Goal: Communication & Community: Connect with others

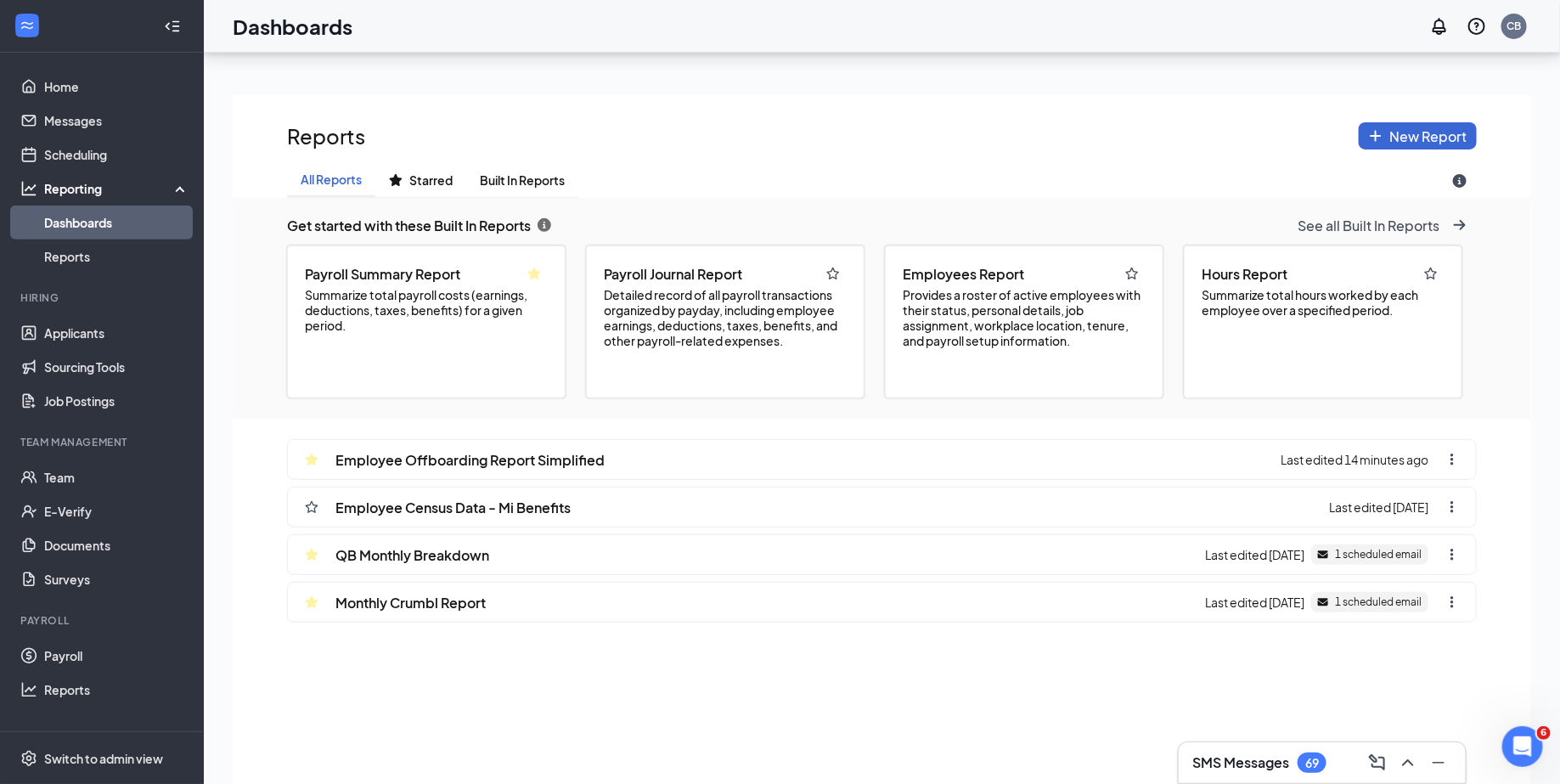
scroll to position [333, 0]
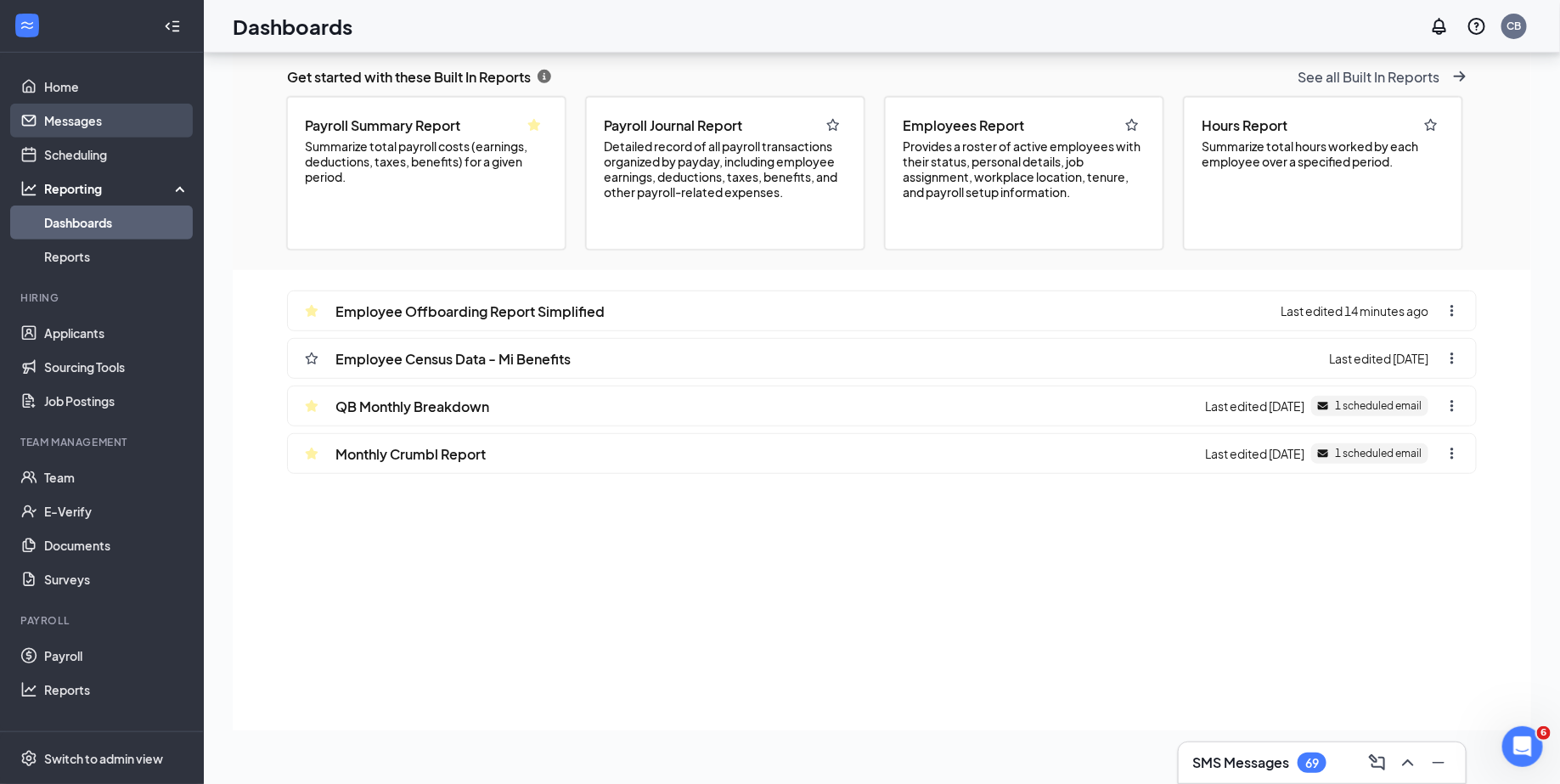
click at [98, 119] on link "Messages" at bounding box center [116, 120] width 146 height 34
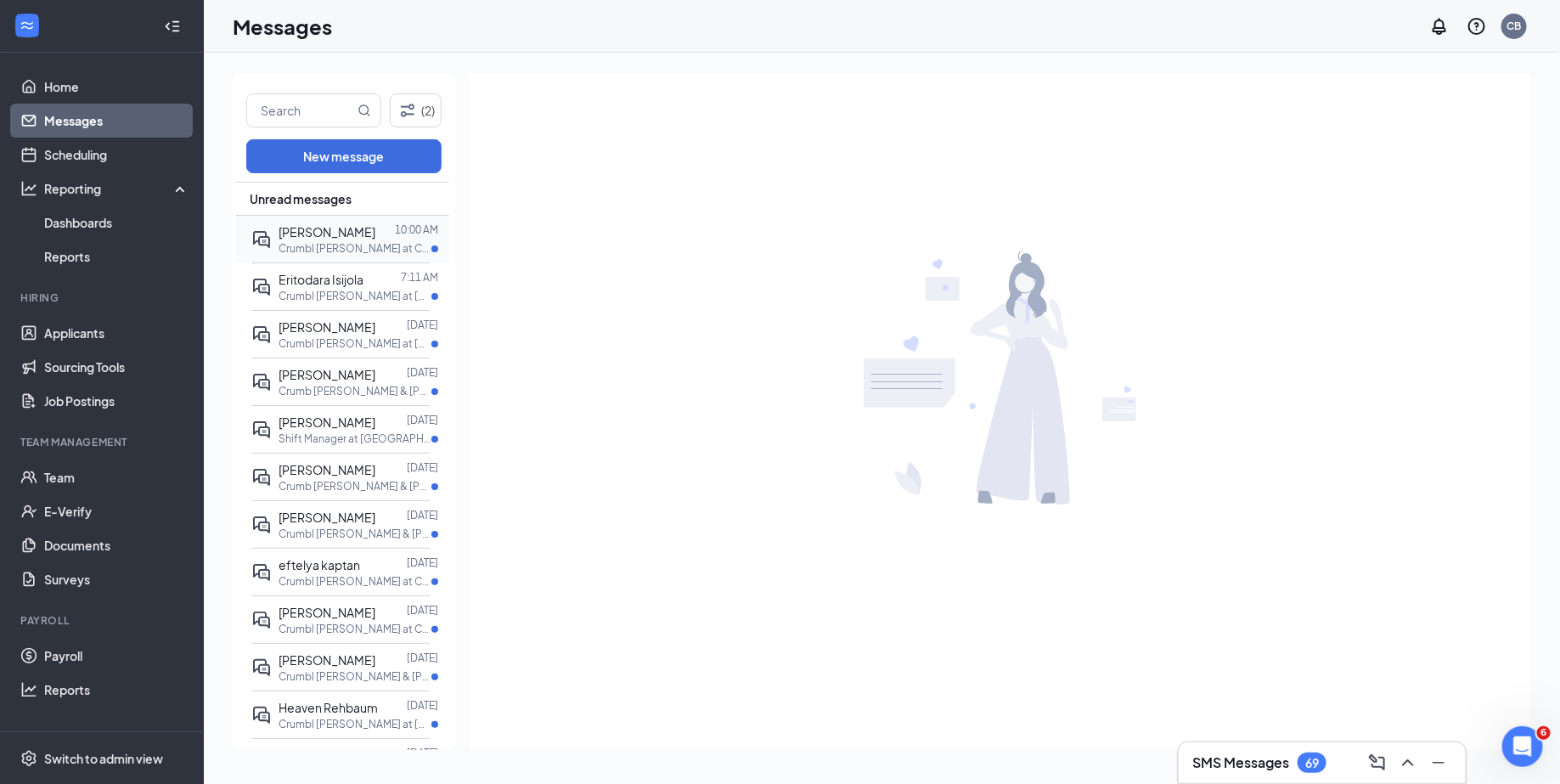
click at [324, 244] on p "Crumbl [PERSON_NAME] at Crumbl - [PERSON_NAME]" at bounding box center [355, 248] width 153 height 15
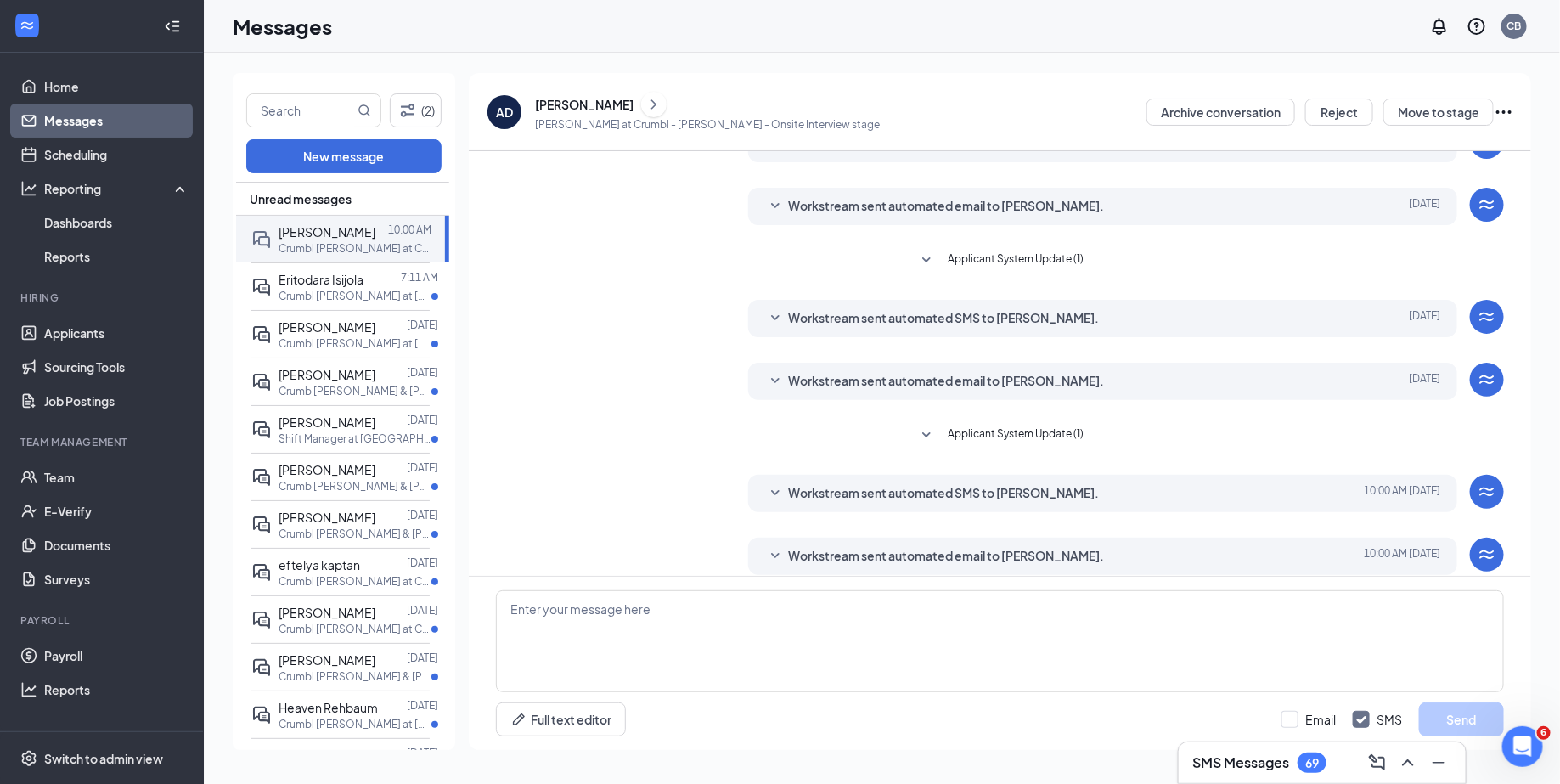
scroll to position [259, 0]
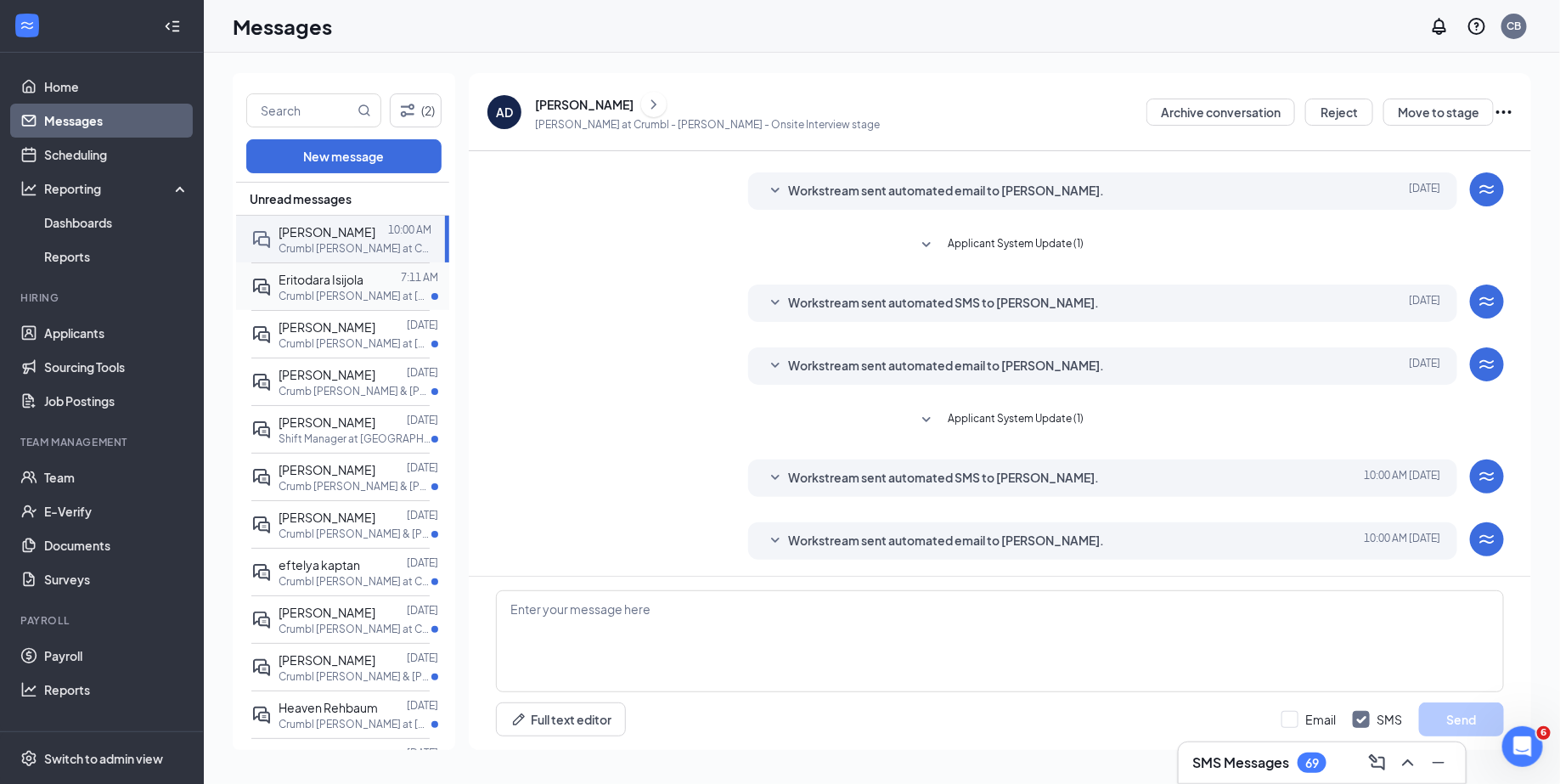
click at [280, 301] on p "Crumbl [PERSON_NAME] at [GEOGRAPHIC_DATA][PERSON_NAME]" at bounding box center [355, 296] width 153 height 15
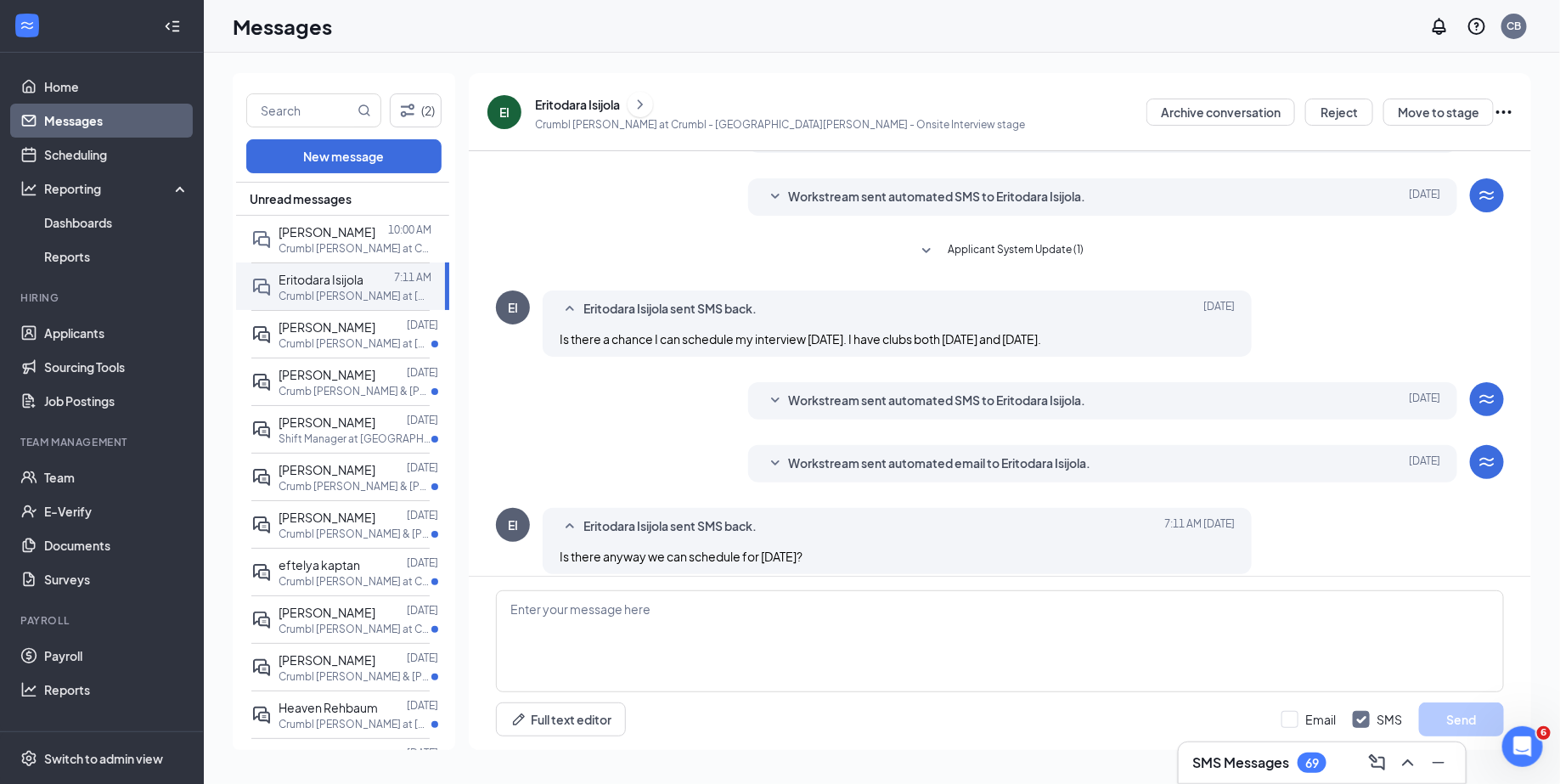
scroll to position [108, 0]
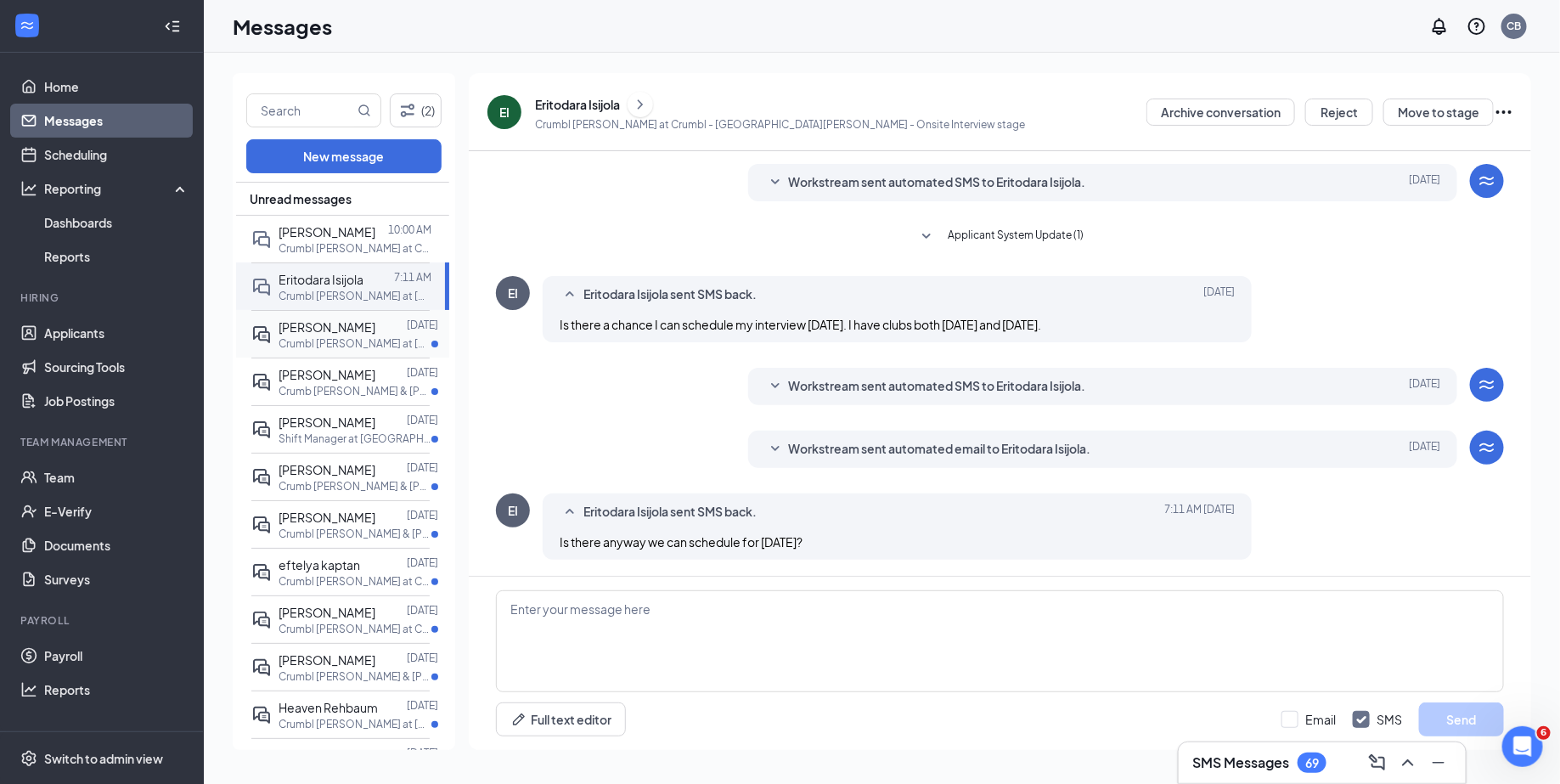
click at [333, 347] on p "Crumbl [PERSON_NAME] at [GEOGRAPHIC_DATA][PERSON_NAME]" at bounding box center [355, 343] width 153 height 15
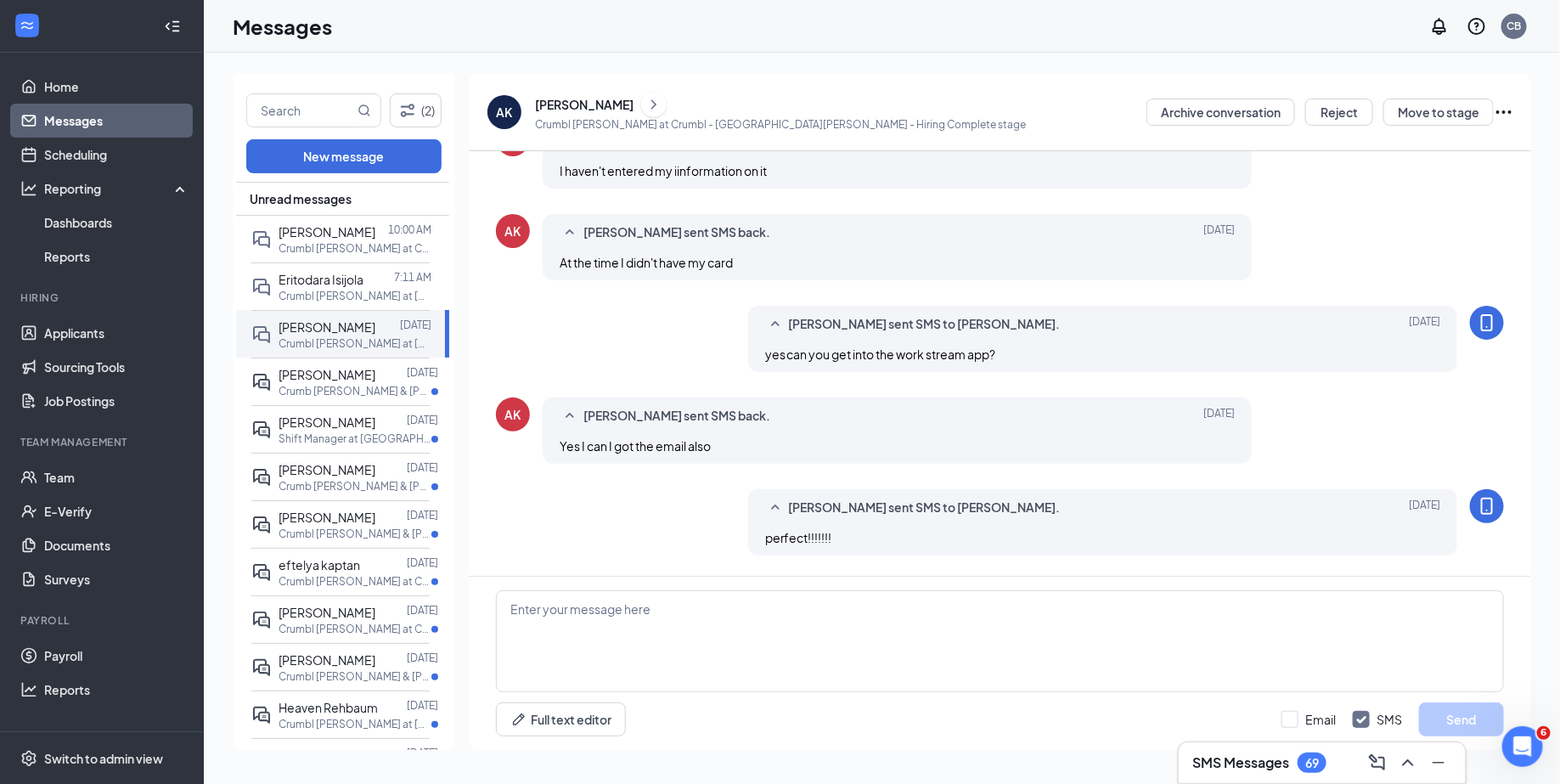
scroll to position [564, 0]
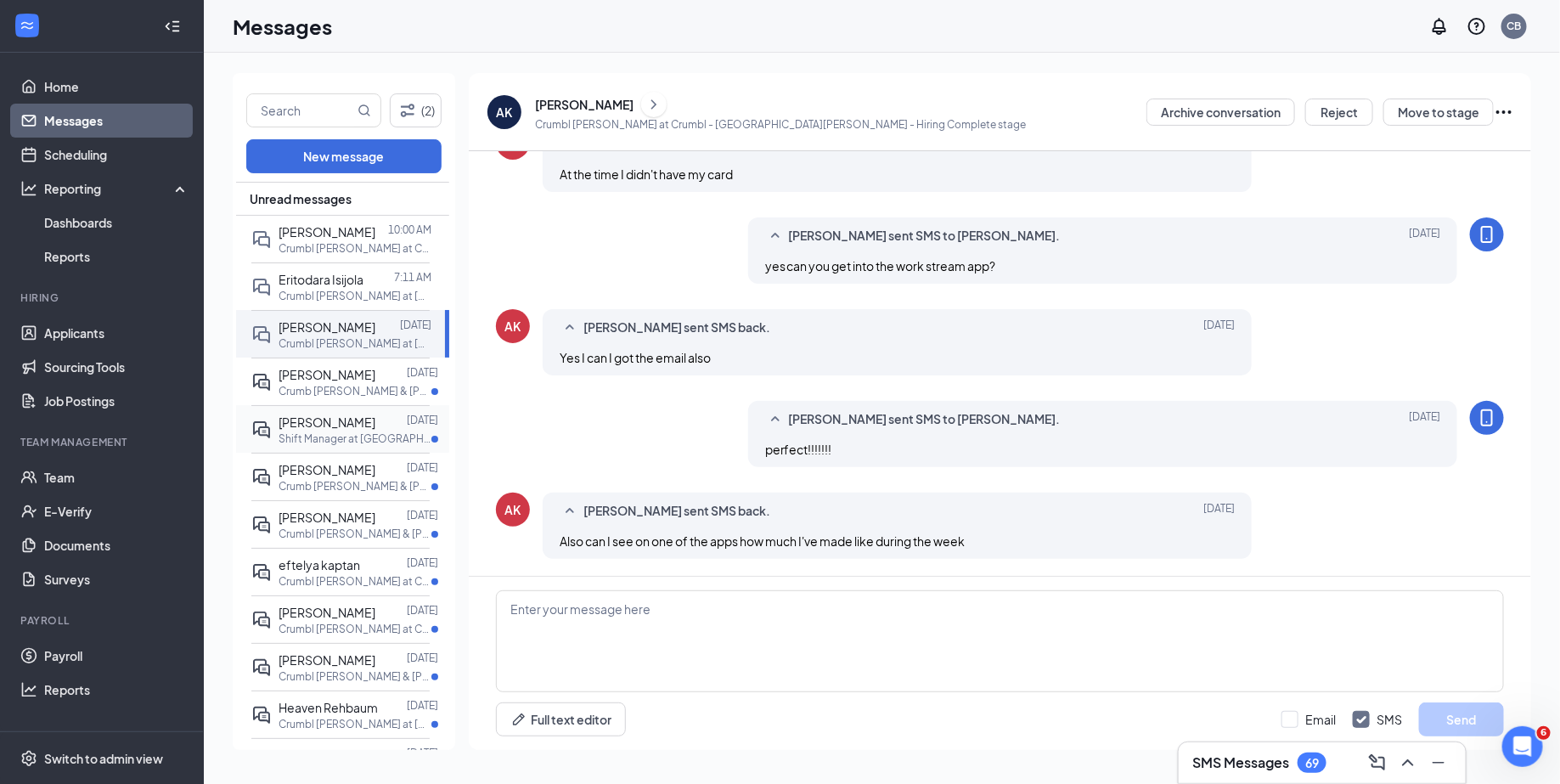
click at [327, 420] on span "[PERSON_NAME]" at bounding box center [327, 421] width 97 height 16
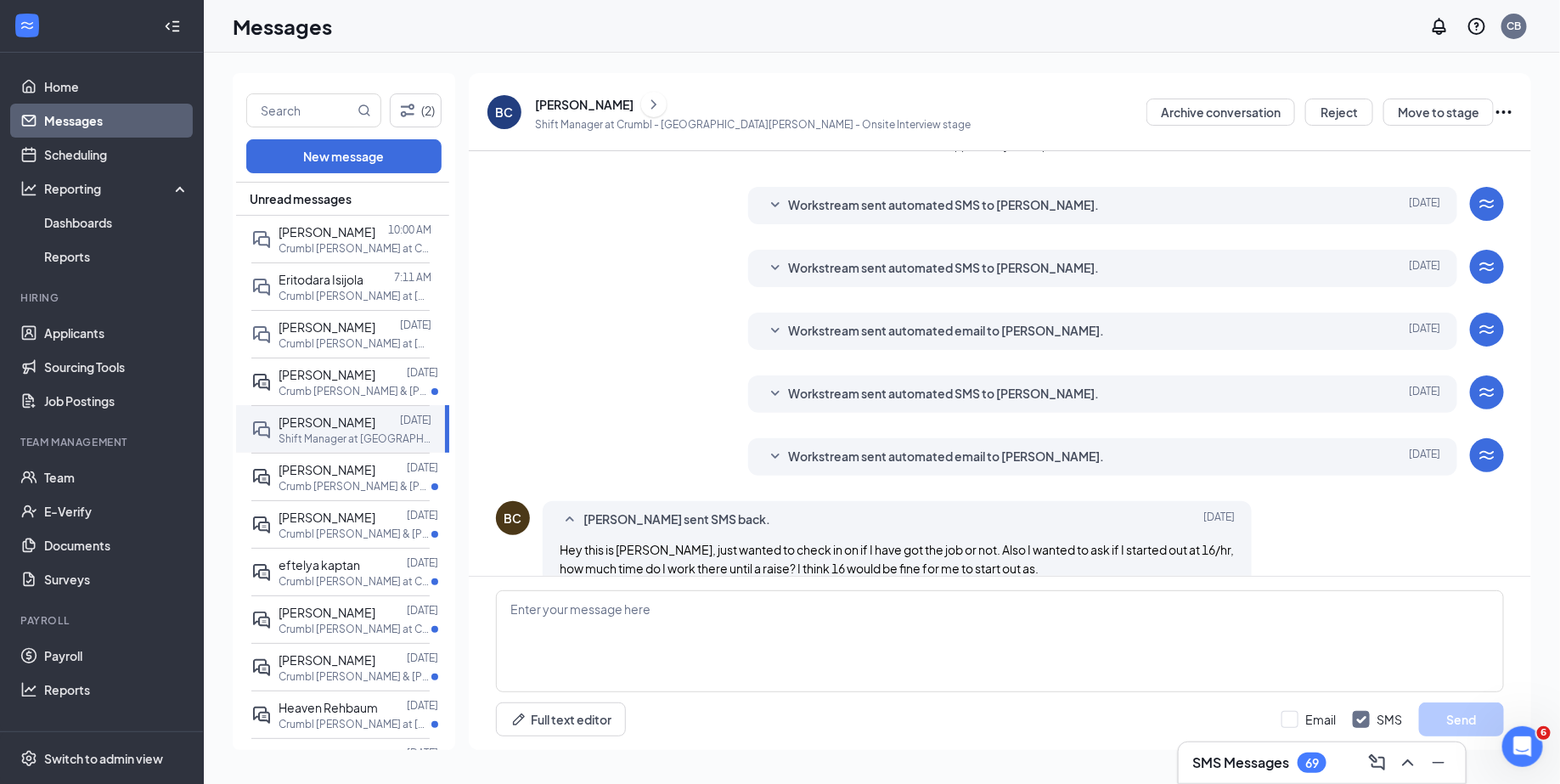
scroll to position [291, 0]
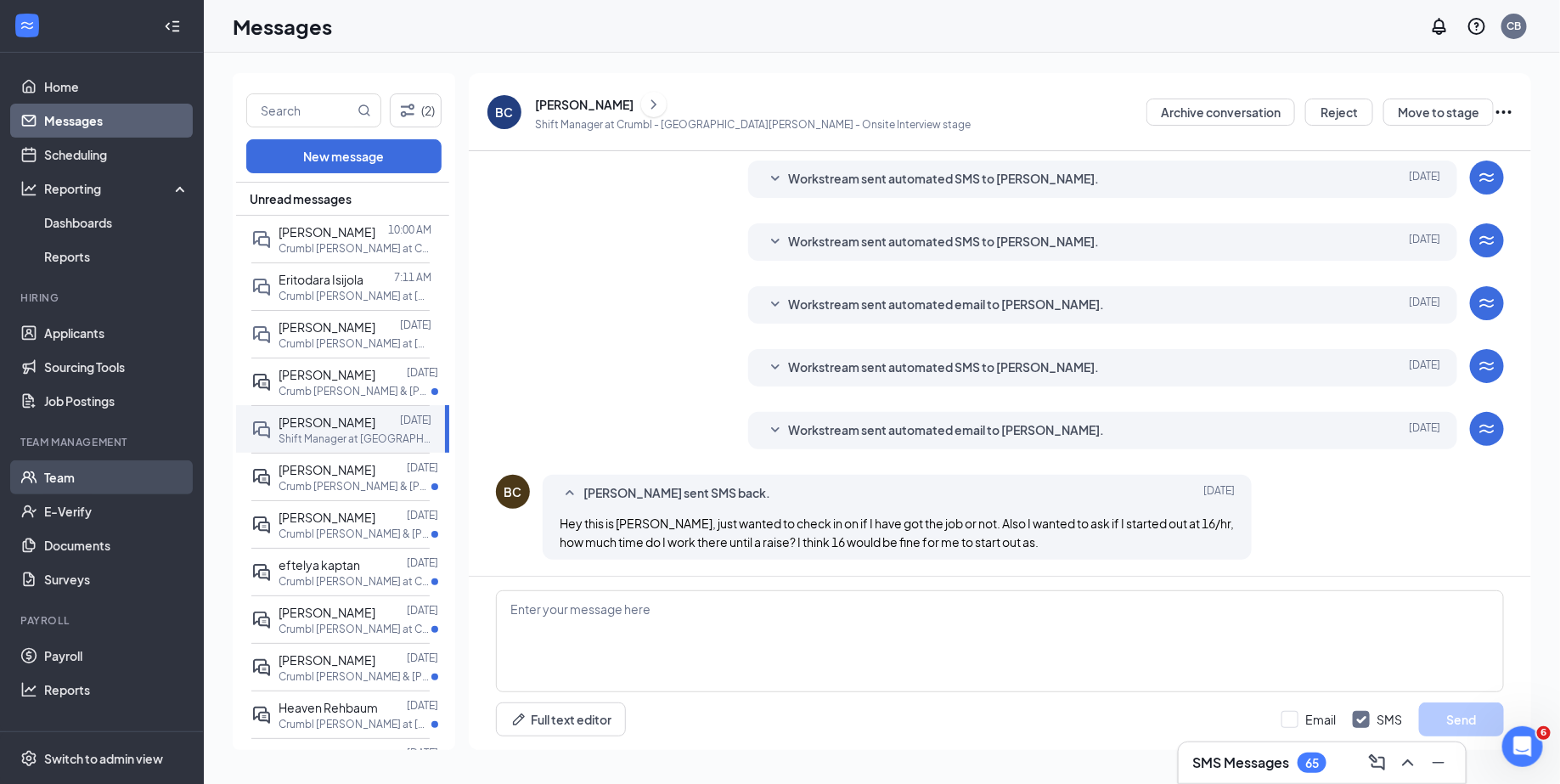
click at [77, 487] on link "Team" at bounding box center [116, 476] width 146 height 34
